Goal: Transaction & Acquisition: Book appointment/travel/reservation

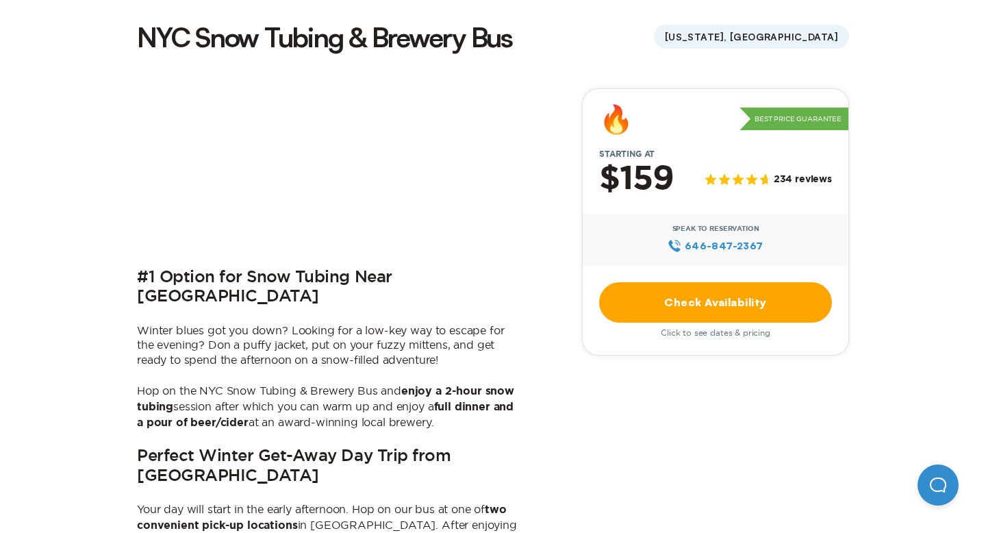
scroll to position [367, 0]
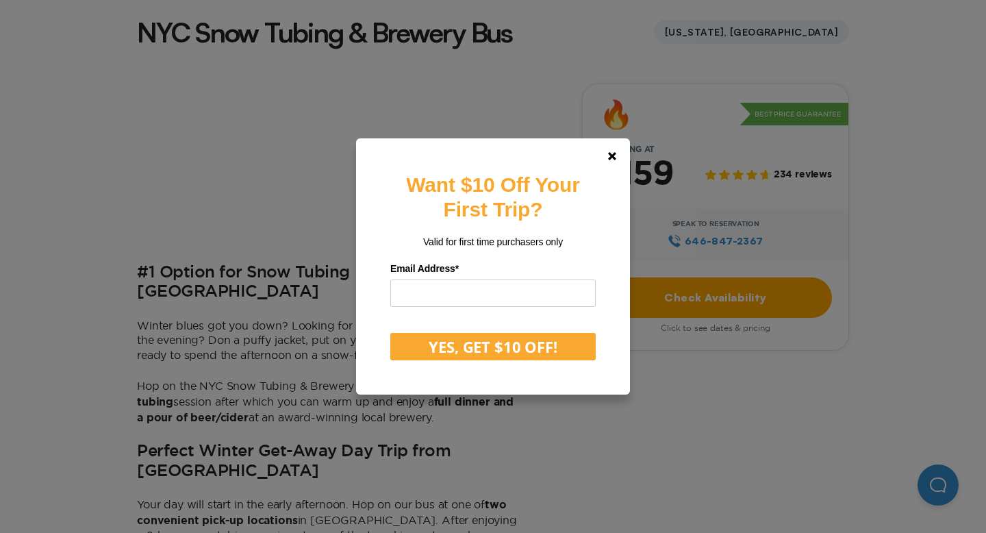
click at [249, 368] on div "Want $10 Off Your First Trip? Valid for first time purchasers only Email Addres…" at bounding box center [493, 266] width 986 height 533
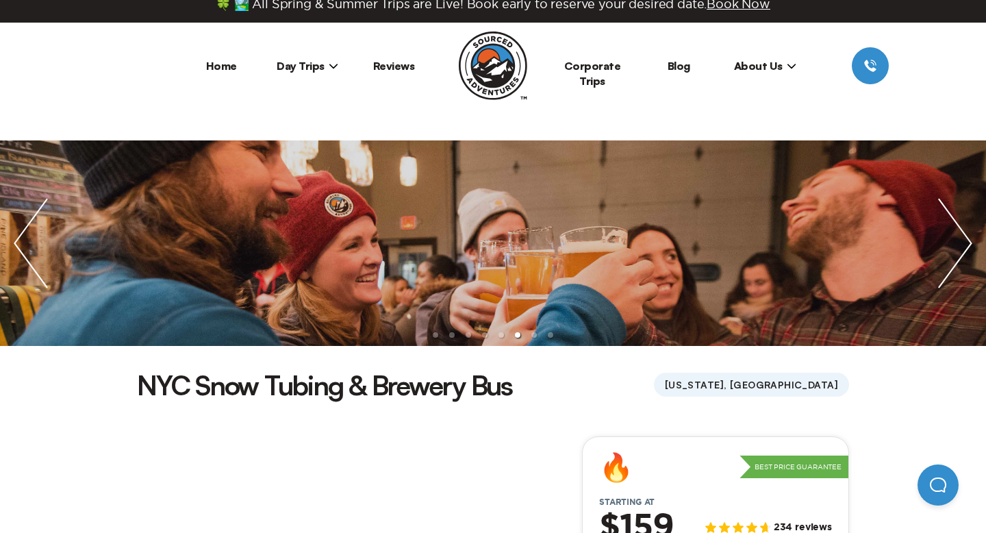
scroll to position [20, 0]
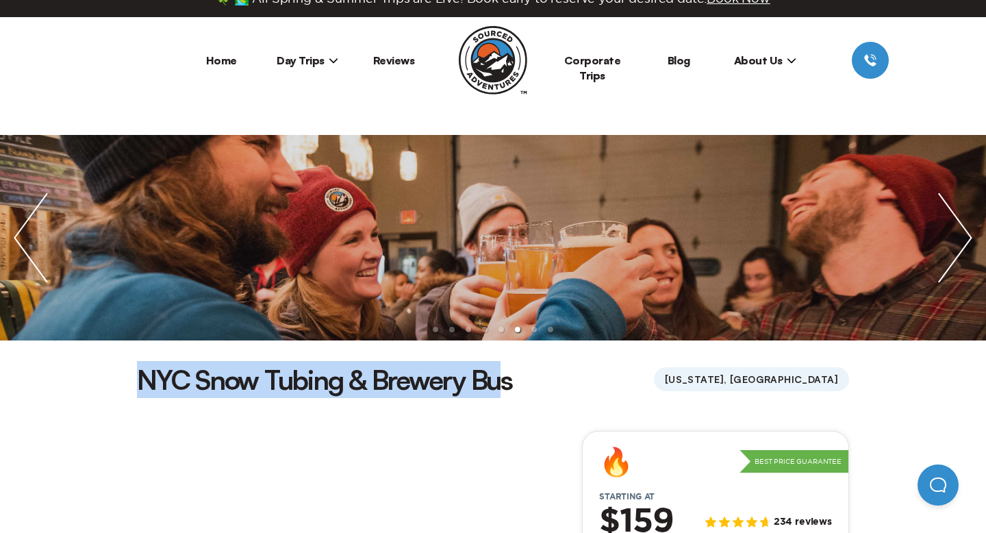
drag, startPoint x: 143, startPoint y: 382, endPoint x: 507, endPoint y: 380, distance: 363.6
click at [507, 380] on h1 "NYC Snow Tubing & Brewery Bus" at bounding box center [324, 379] width 375 height 37
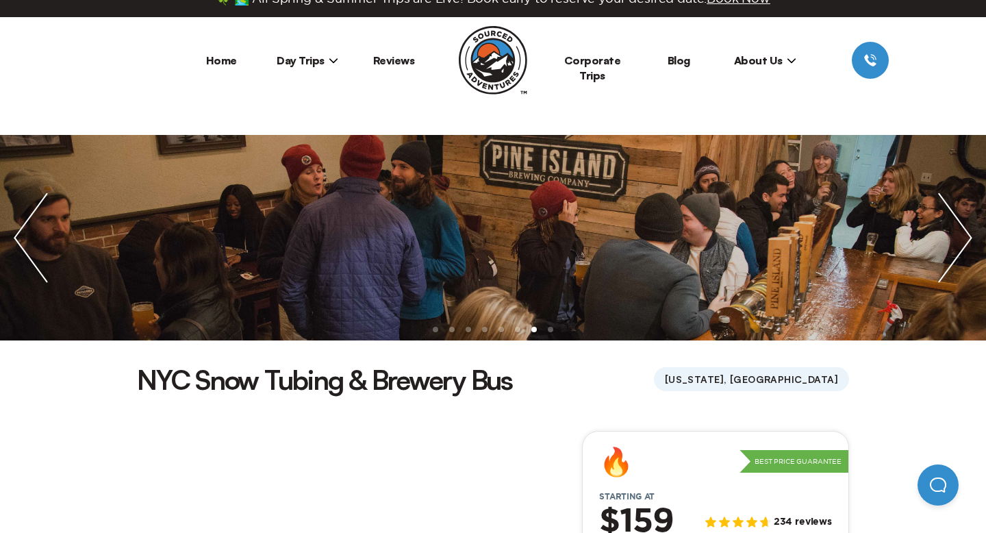
click at [299, 68] on li "Day Trips [US_STATE][GEOGRAPHIC_DATA] [GEOGRAPHIC_DATA] [GEOGRAPHIC_DATA]" at bounding box center [307, 60] width 86 height 37
click at [296, 58] on span "Day Trips" at bounding box center [308, 60] width 62 height 14
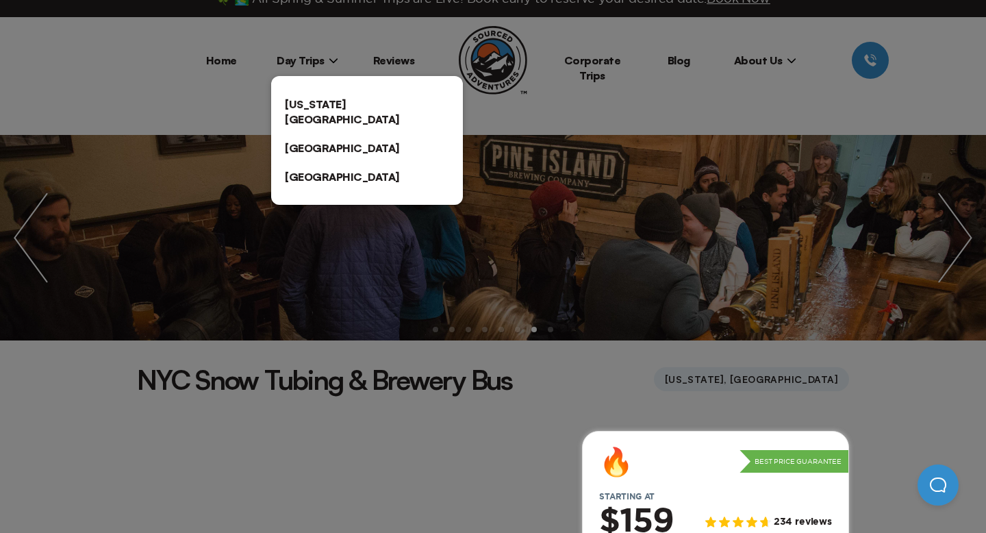
click at [299, 48] on div at bounding box center [493, 266] width 986 height 533
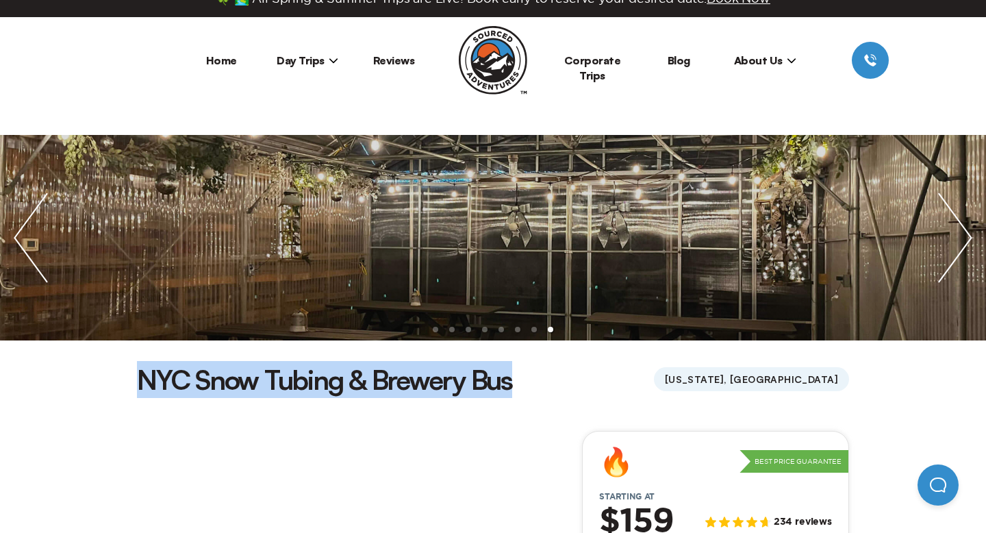
drag, startPoint x: 138, startPoint y: 375, endPoint x: 516, endPoint y: 371, distance: 378.7
click at [516, 371] on div "NYC Snow Tubing & Brewery Bus [US_STATE], [GEOGRAPHIC_DATA]" at bounding box center [493, 379] width 712 height 37
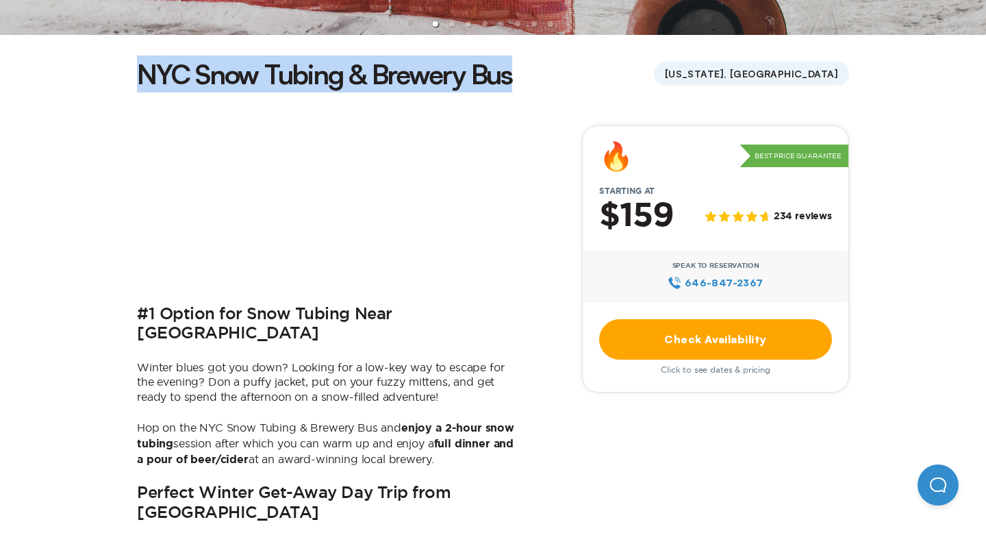
scroll to position [336, 0]
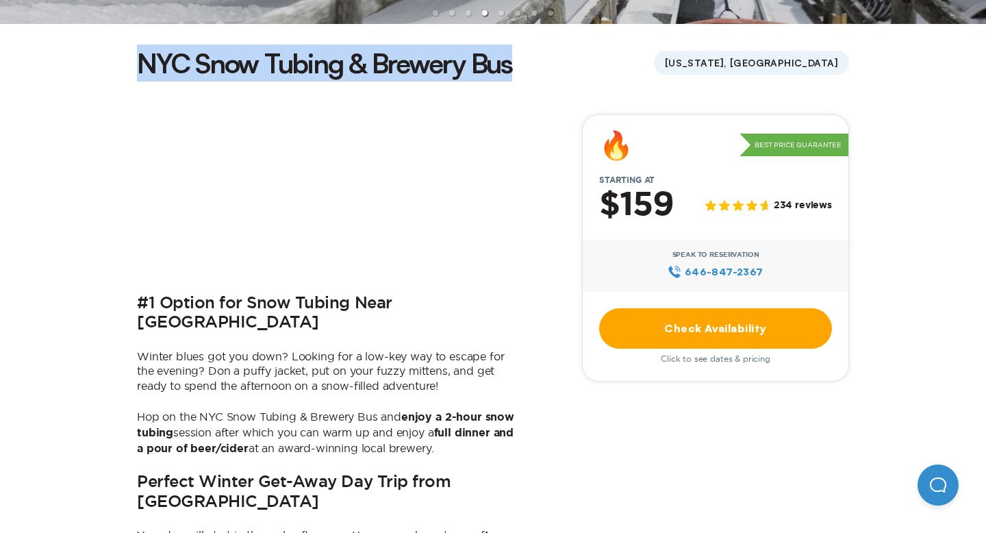
click at [639, 316] on link "Check Availability" at bounding box center [715, 328] width 233 height 40
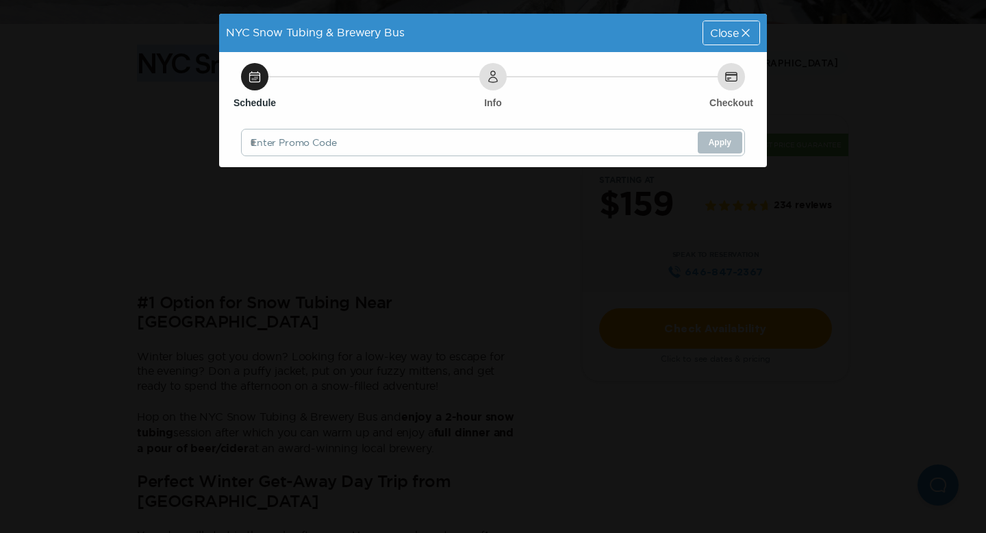
scroll to position [0, 0]
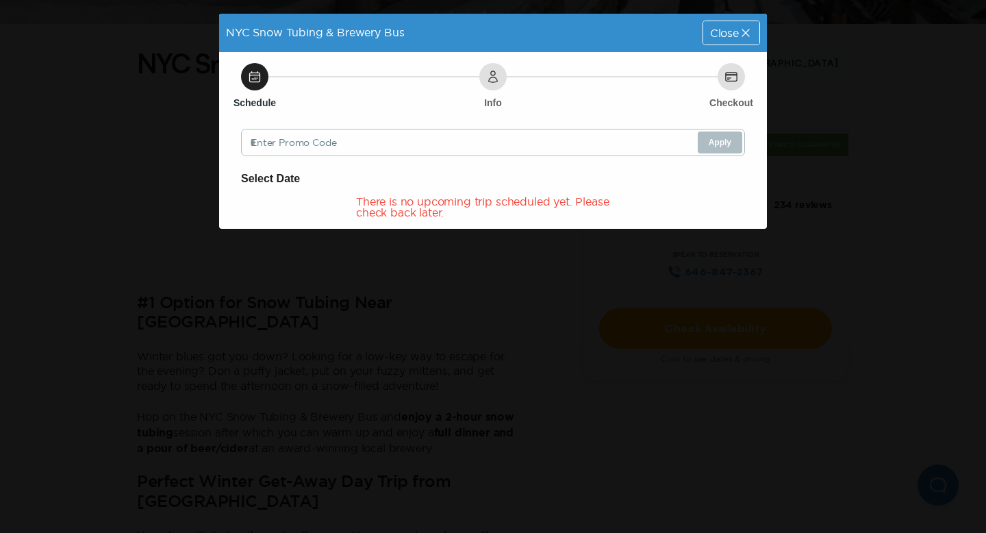
click at [724, 39] on div "Close" at bounding box center [731, 32] width 56 height 23
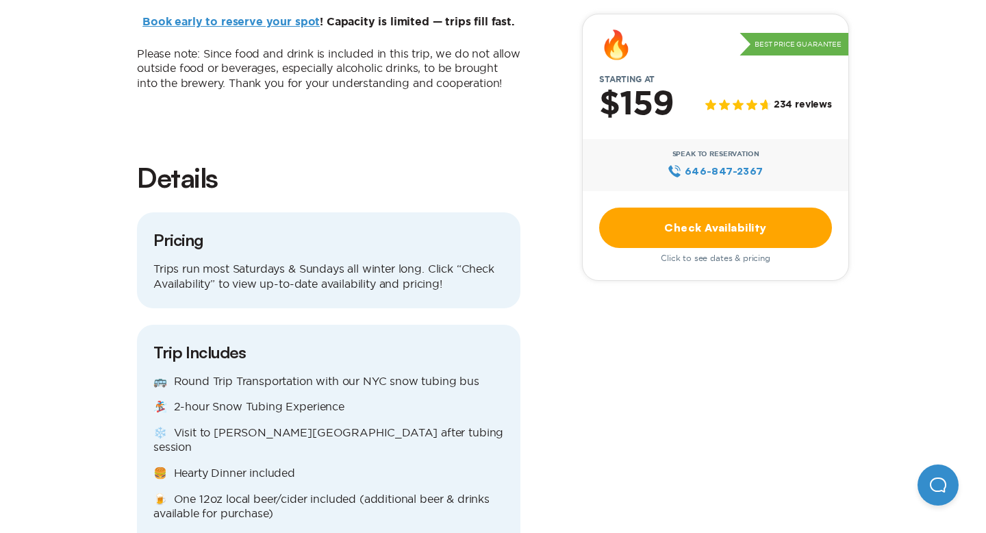
scroll to position [1283, 0]
